Goal: Check status: Check status

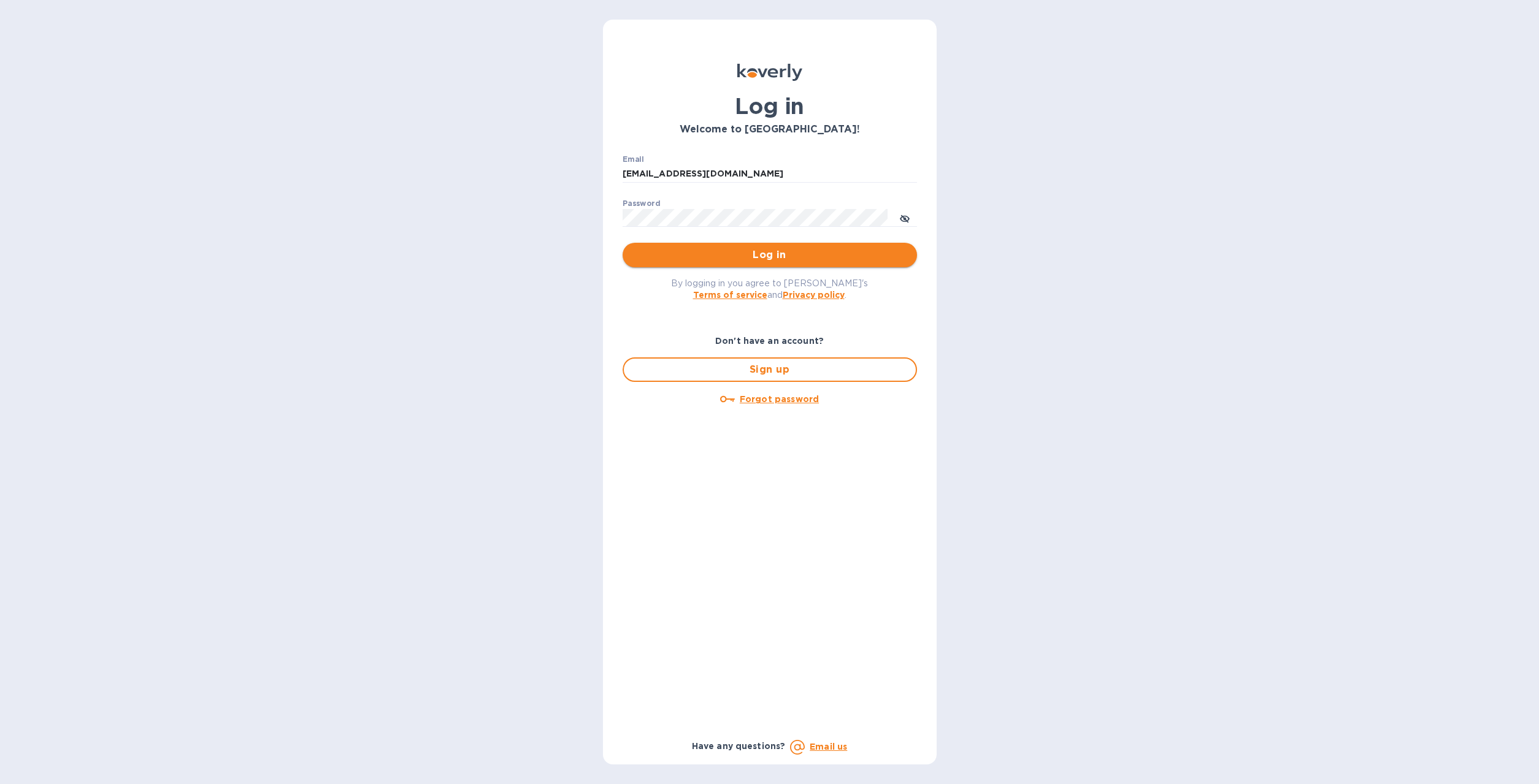
click at [691, 266] on button "Log in" at bounding box center [769, 255] width 294 height 24
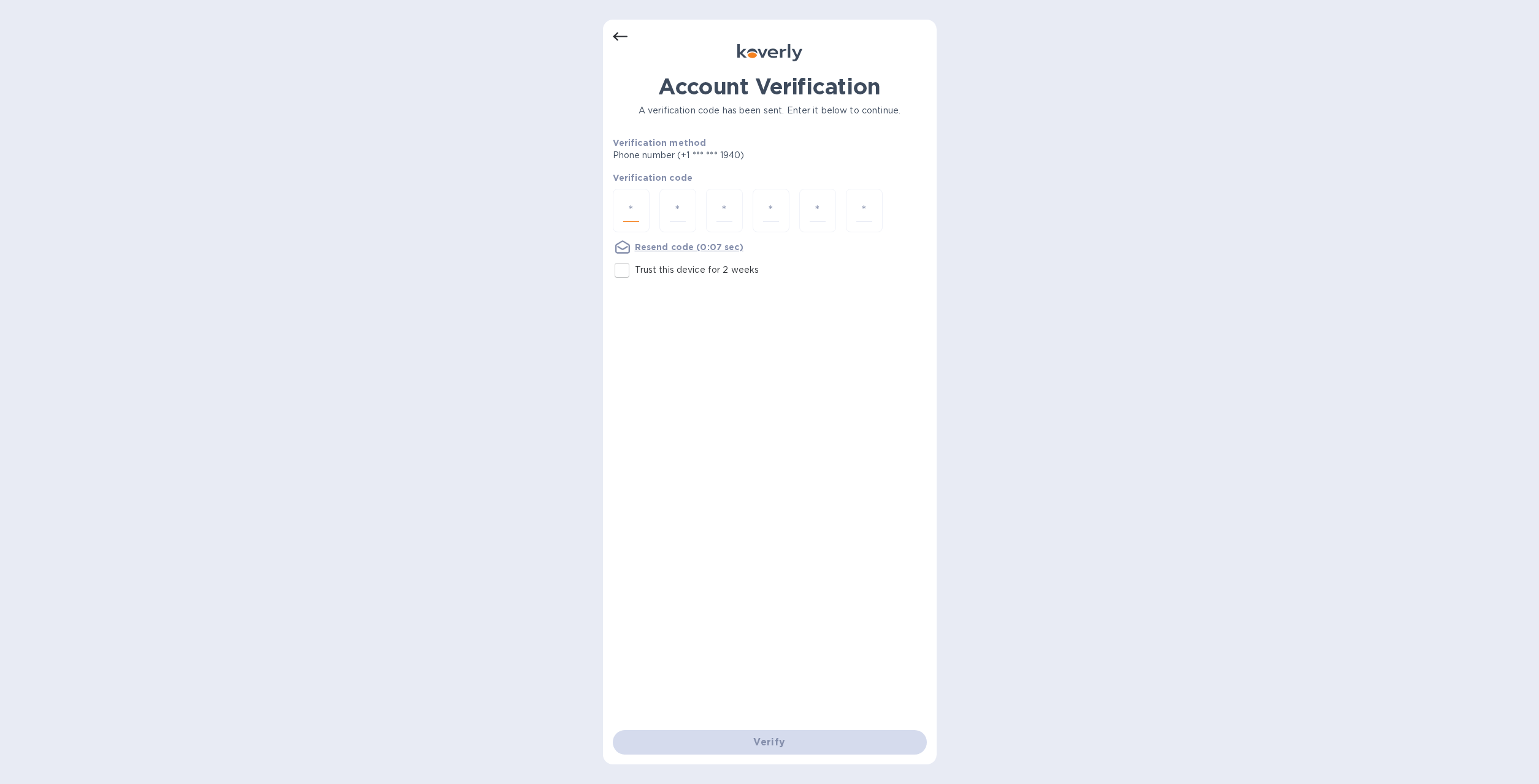
click at [637, 207] on input "number" at bounding box center [631, 211] width 16 height 22
type input "6"
type input "8"
type input "4"
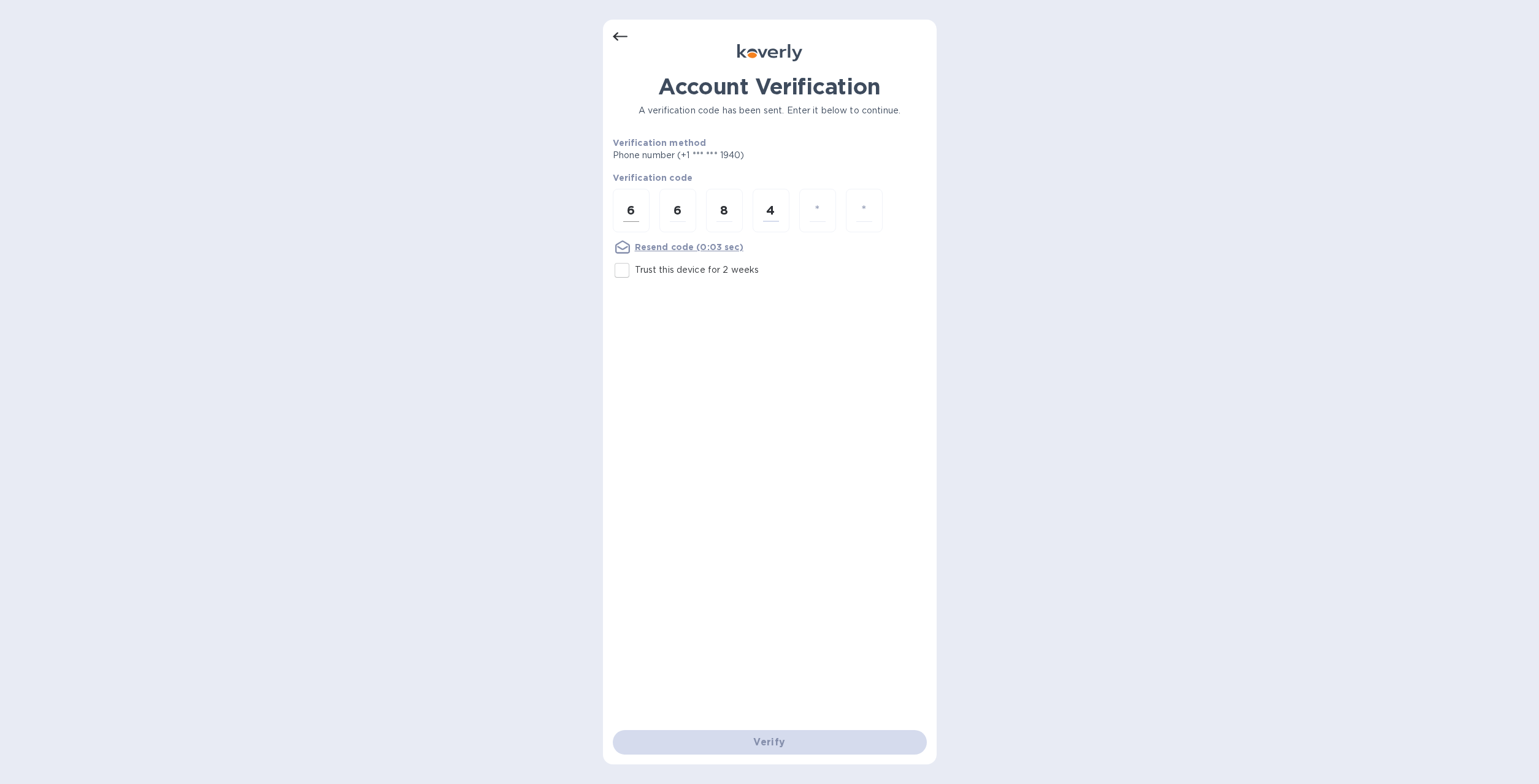
type input "7"
type input "4"
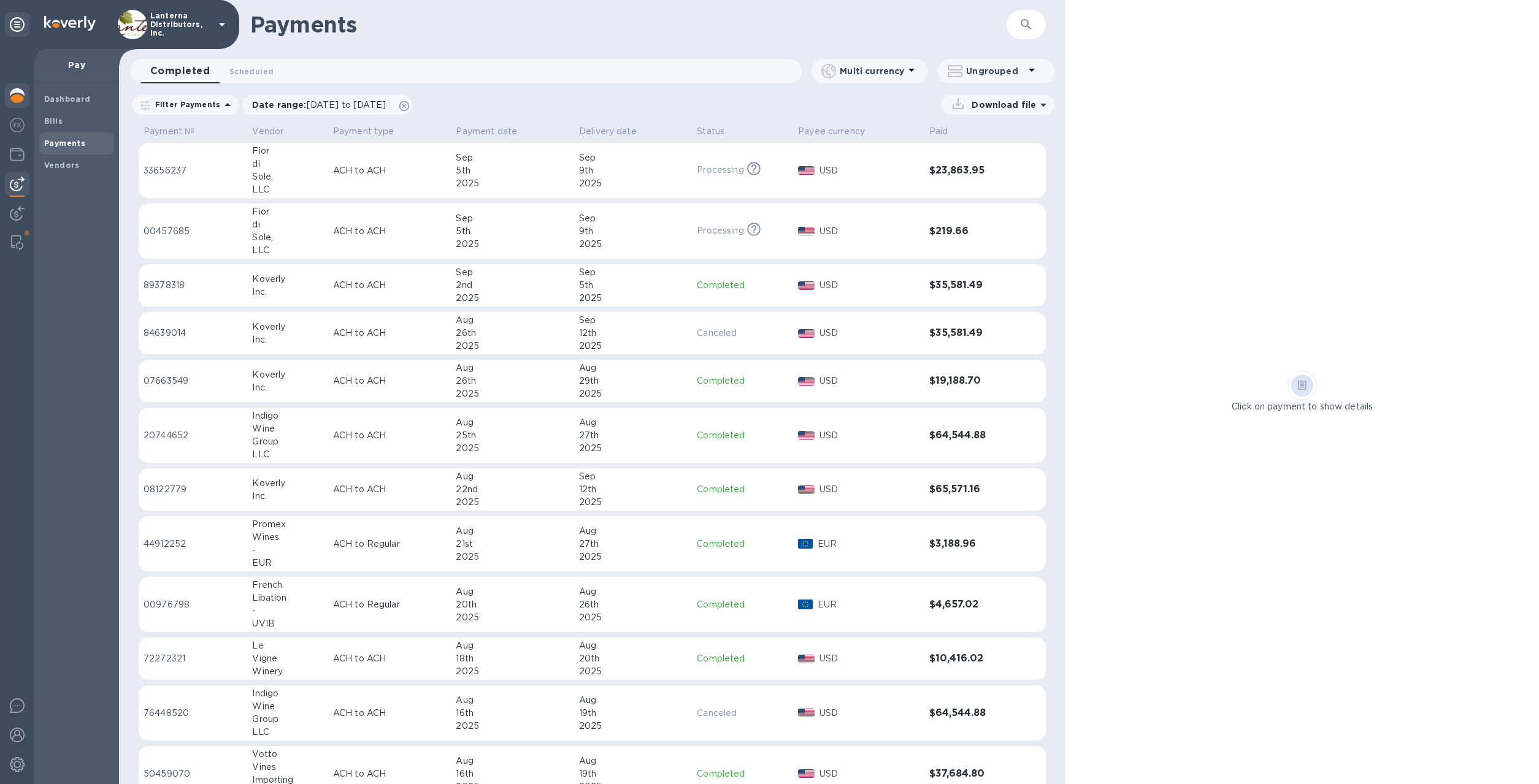
click at [20, 94] on img at bounding box center [17, 96] width 15 height 15
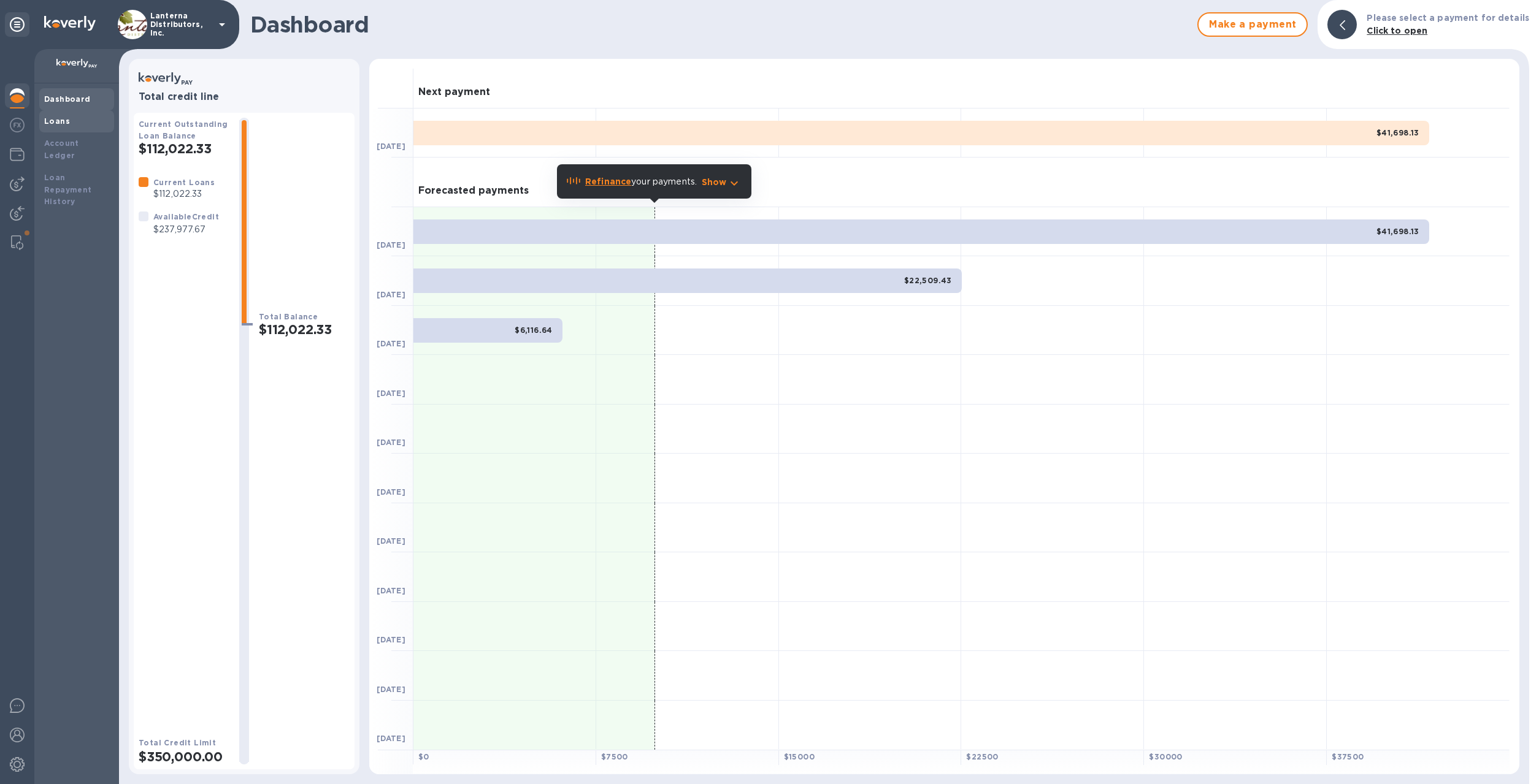
click at [56, 124] on b "Loans" at bounding box center [57, 121] width 26 height 9
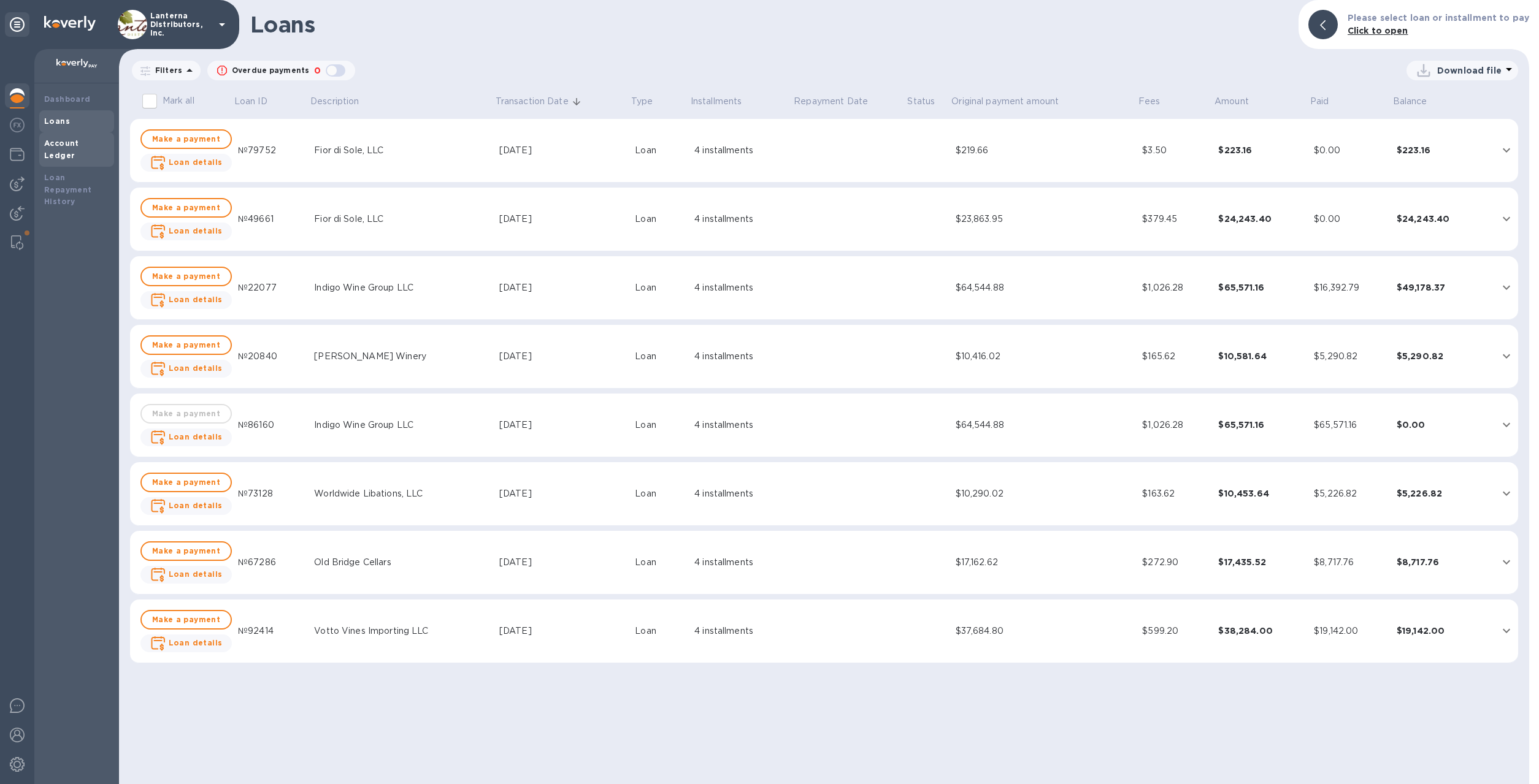
click at [64, 141] on b "Account Ledger" at bounding box center [61, 149] width 35 height 21
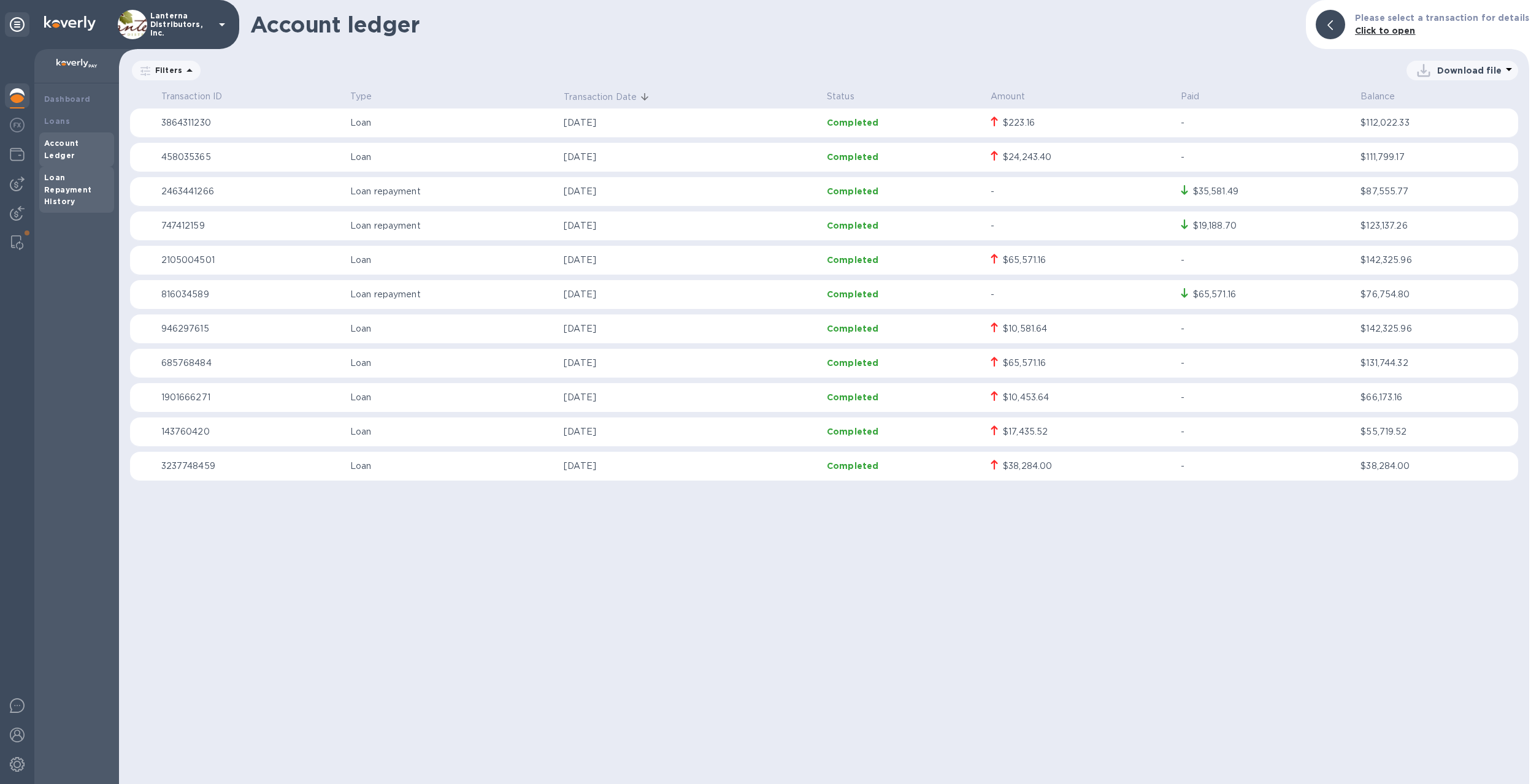
click at [59, 175] on b "Loan Repayment History" at bounding box center [68, 190] width 48 height 34
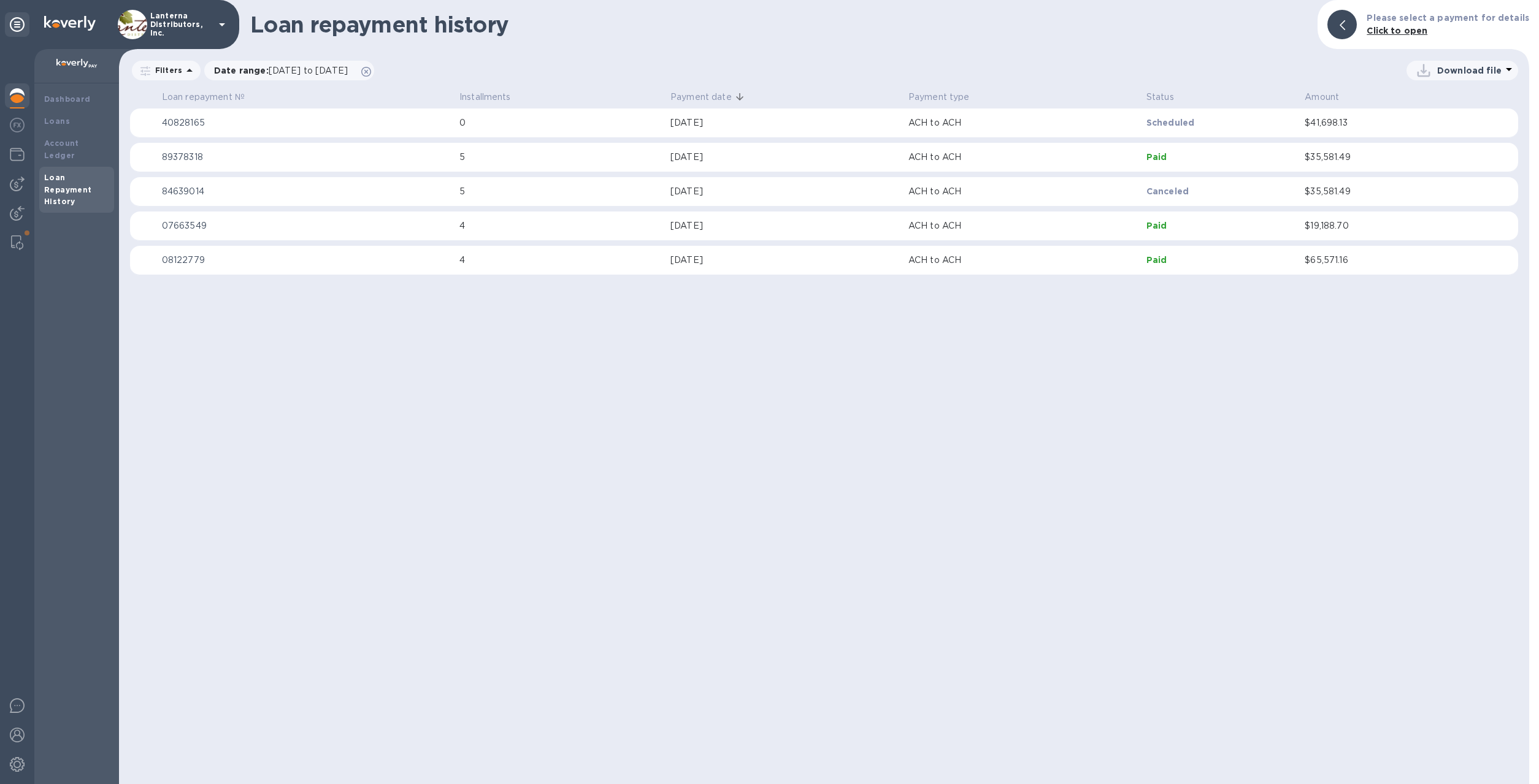
click at [188, 71] on icon at bounding box center [189, 70] width 6 height 3
click at [478, 415] on div "Loan repayment history Please select a payment for details Click to open Filter…" at bounding box center [824, 392] width 1410 height 784
click at [1064, 129] on td "ACH to ACH" at bounding box center [1022, 123] width 238 height 30
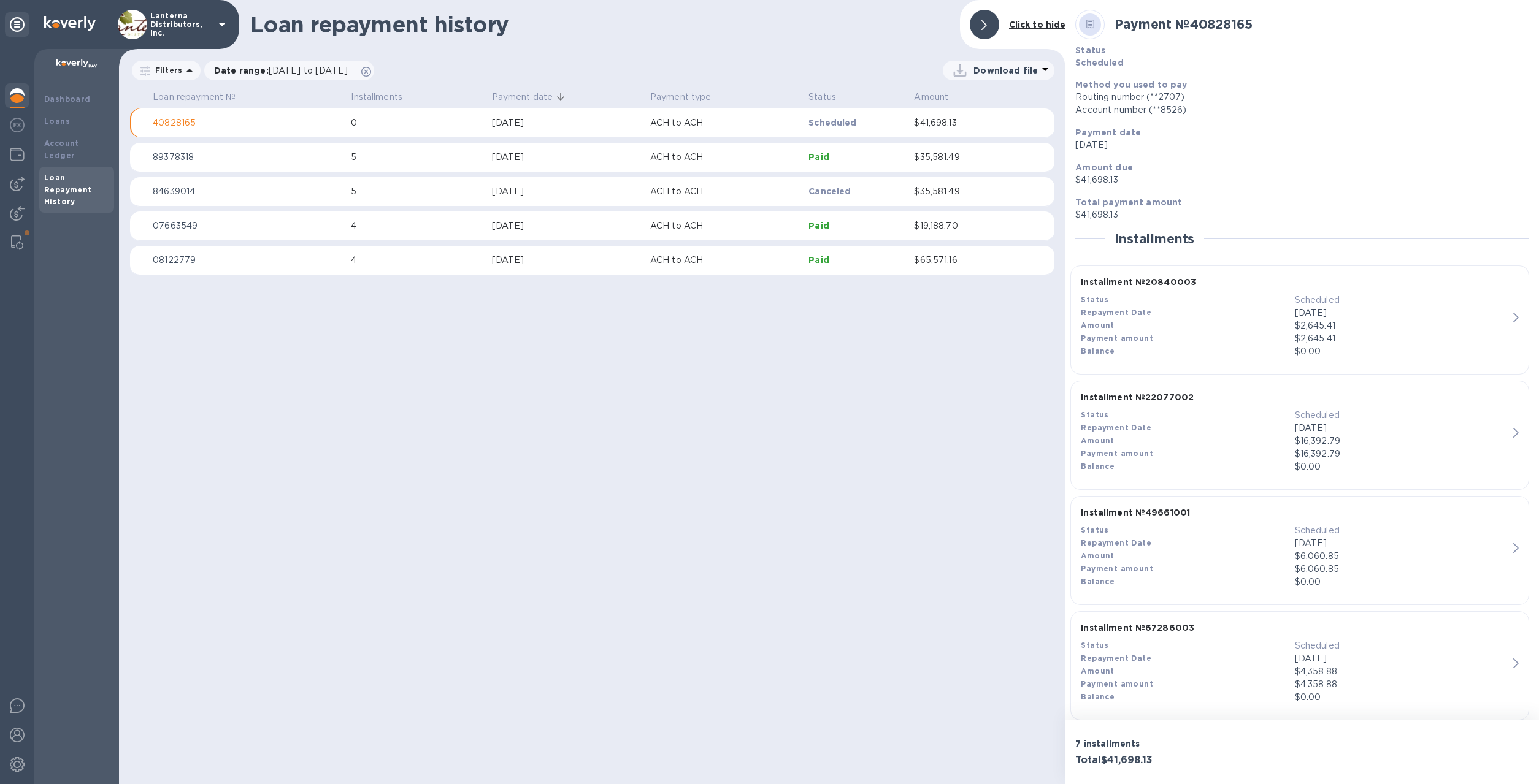
click at [1014, 343] on div "Loan repayment history Click to hide Filters Date range : [DATE] to [DATE] Down…" at bounding box center [592, 392] width 946 height 784
click at [984, 29] on icon at bounding box center [984, 25] width 5 height 10
